Goal: Transaction & Acquisition: Subscribe to service/newsletter

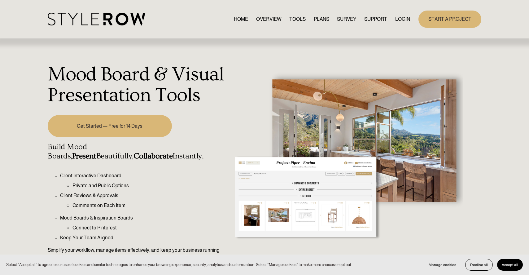
click at [264, 19] on link "OVERVIEW" at bounding box center [268, 19] width 25 height 8
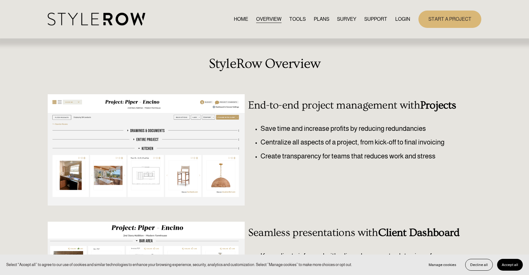
click at [310, 21] on nav "HOME OVERVIEW TOOLS PLANS SURVEY SUPPORT QUESTIONS FEATURED STYLEBOARD RESOURCE…" at bounding box center [322, 19] width 176 height 8
click at [317, 21] on link "PLANS" at bounding box center [321, 19] width 15 height 8
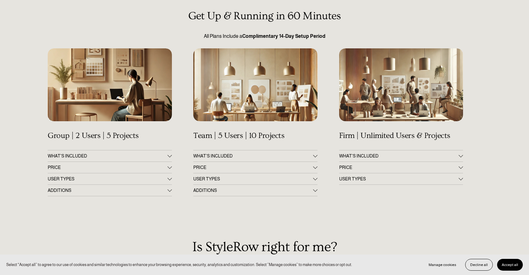
scroll to position [68, 0]
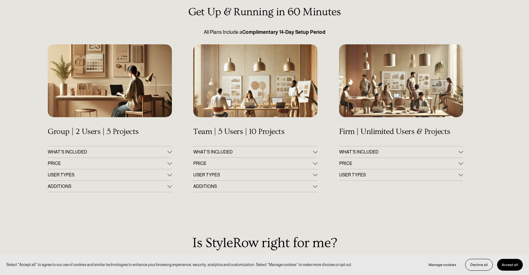
click at [169, 164] on div at bounding box center [170, 162] width 4 height 4
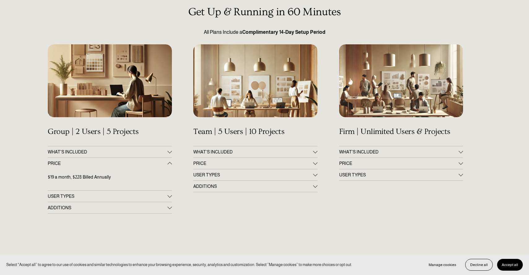
scroll to position [0, 0]
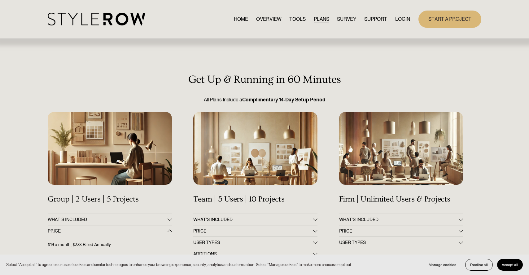
click at [345, 19] on link "SURVEY" at bounding box center [346, 19] width 19 height 8
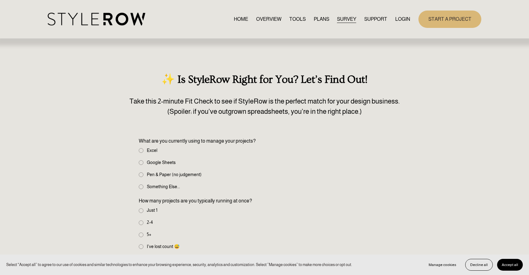
click at [303, 17] on link "TOOLS" at bounding box center [297, 19] width 16 height 8
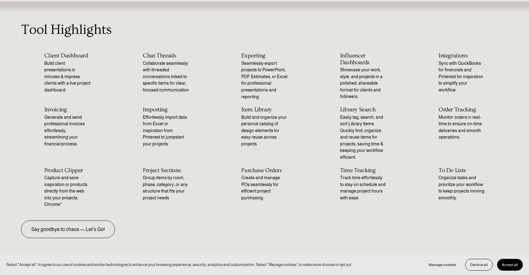
scroll to position [40, 0]
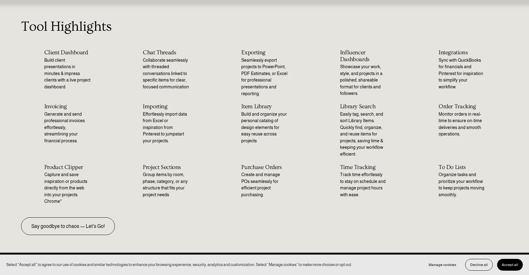
click at [56, 227] on link "Say goodbye to chaos — Let's Go!" at bounding box center [68, 226] width 94 height 18
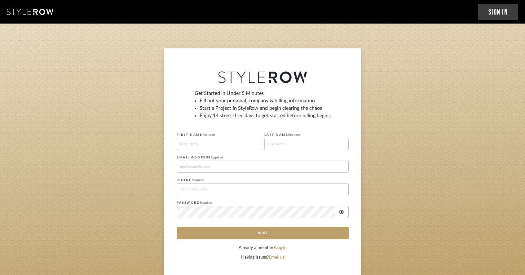
click at [198, 143] on input at bounding box center [219, 144] width 85 height 12
type input "Elizabeth"
type input "Cabrerizo"
type input "13057736679"
click at [217, 162] on input at bounding box center [263, 166] width 172 height 12
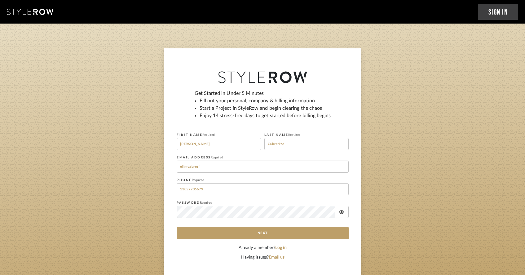
type input "elimcabrerizo@gmail.com"
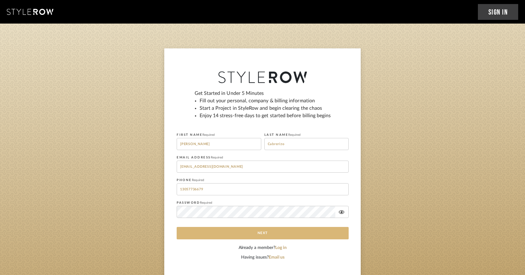
click at [274, 230] on button "Next" at bounding box center [263, 233] width 172 height 12
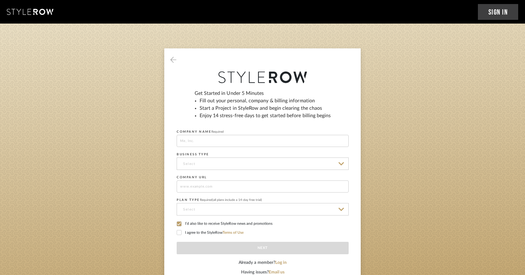
click at [268, 141] on input at bounding box center [263, 141] width 172 height 12
type input "[PERSON_NAME]"
click at [247, 160] on input at bounding box center [263, 163] width 172 height 12
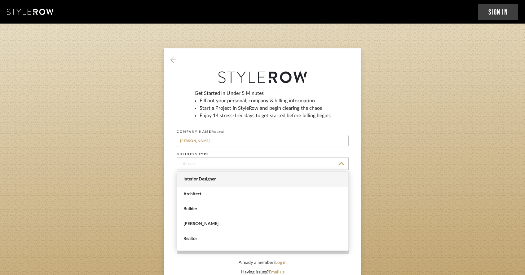
click at [230, 177] on span "Interior Designer" at bounding box center [263, 179] width 160 height 5
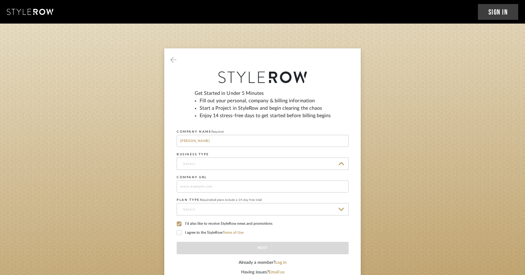
type input "Interior Designer"
click at [221, 186] on input at bounding box center [263, 186] width 172 height 12
click at [208, 210] on input at bounding box center [263, 209] width 172 height 12
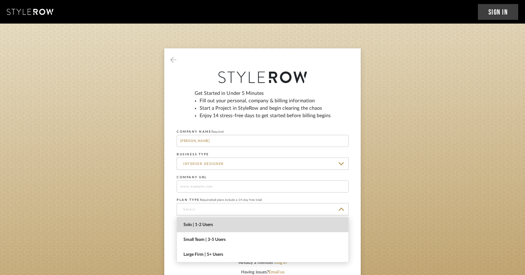
click at [203, 226] on span "Solo | 1-2 Users" at bounding box center [263, 224] width 160 height 5
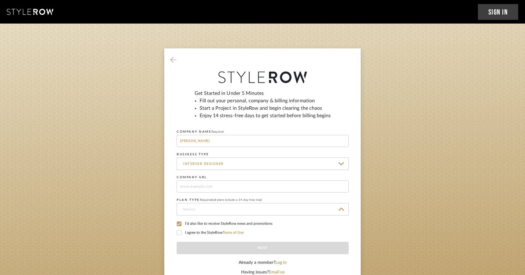
type input "Solo | 1-2 Users"
click at [178, 222] on icon at bounding box center [179, 223] width 4 height 4
click at [178, 231] on icon at bounding box center [179, 232] width 4 height 4
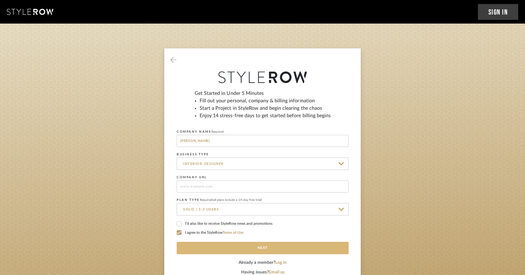
click at [233, 250] on button "Next" at bounding box center [263, 248] width 172 height 12
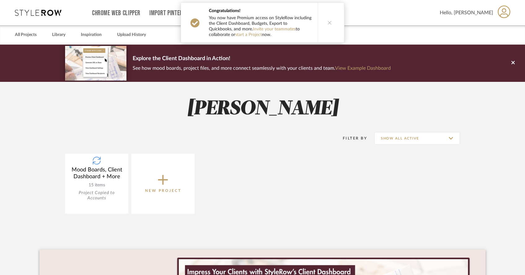
click at [327, 23] on icon at bounding box center [329, 22] width 4 height 4
